Goal: Check status

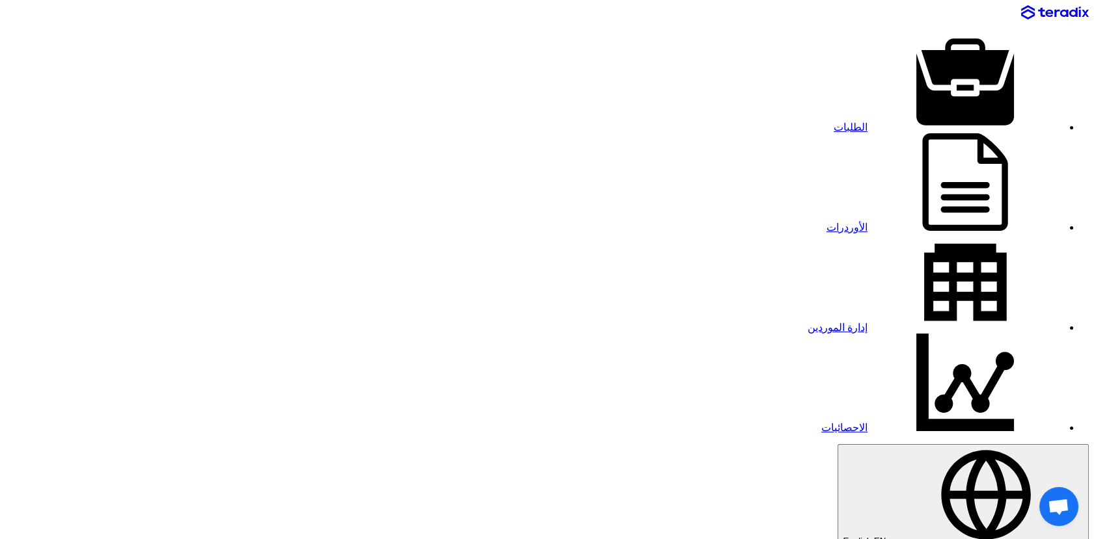
click at [833, 122] on link "الطلبات" at bounding box center [947, 127] width 229 height 11
paste input "8300010524"
type input "8300010524"
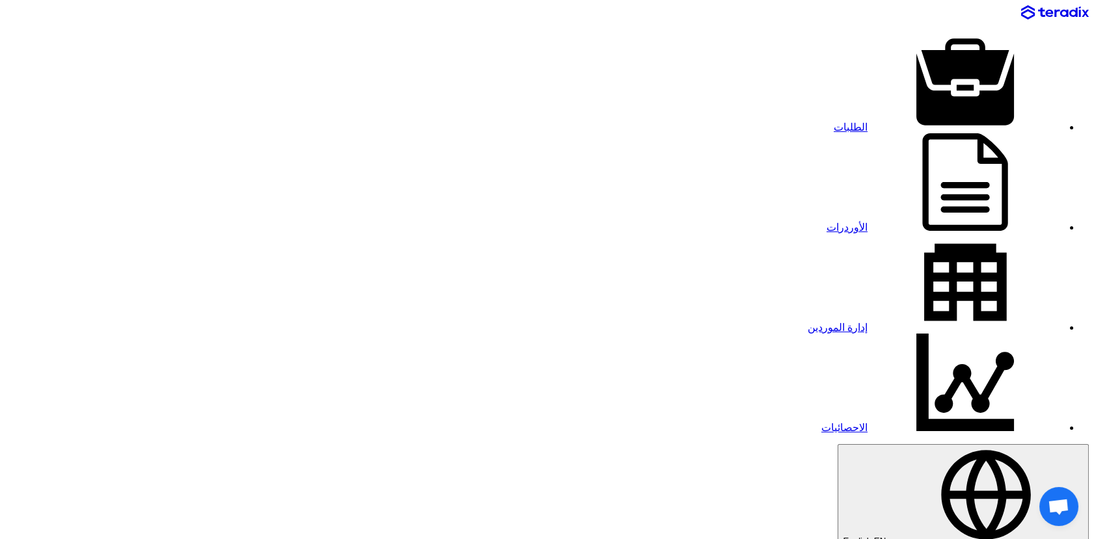
drag, startPoint x: 370, startPoint y: 145, endPoint x: 459, endPoint y: 159, distance: 90.2
paste input "8300010524"
type input "8300010524"
